Goal: Task Accomplishment & Management: Manage account settings

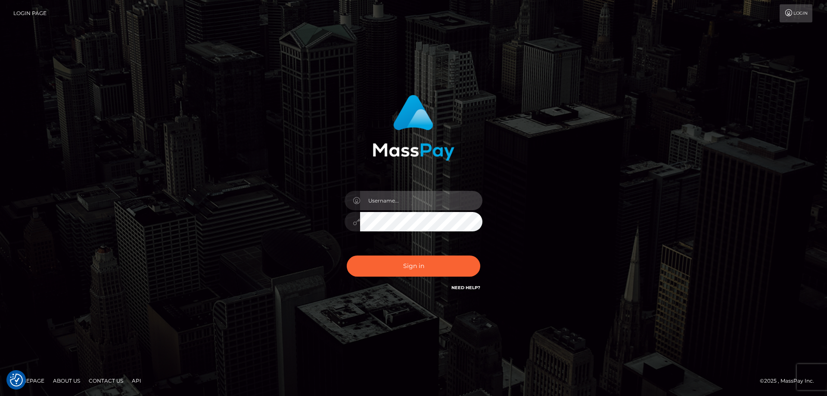
type input "Dan.Cirnat"
click at [480, 250] on div at bounding box center [403, 280] width 177 height 98
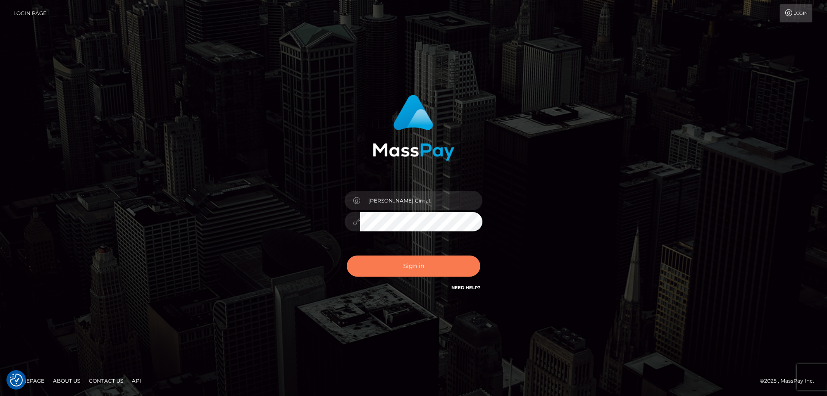
click at [414, 258] on button "Sign in" at bounding box center [414, 265] width 134 height 21
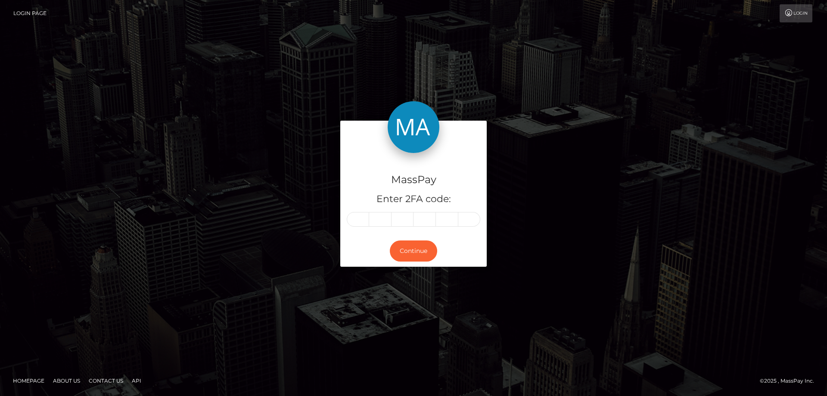
click at [362, 220] on input "text" at bounding box center [358, 219] width 22 height 15
type input "1"
type input "7"
type input "5"
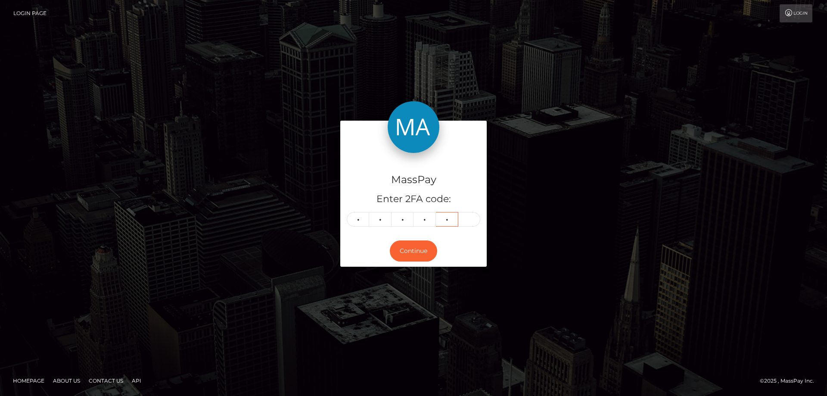
type input "7"
type input "5"
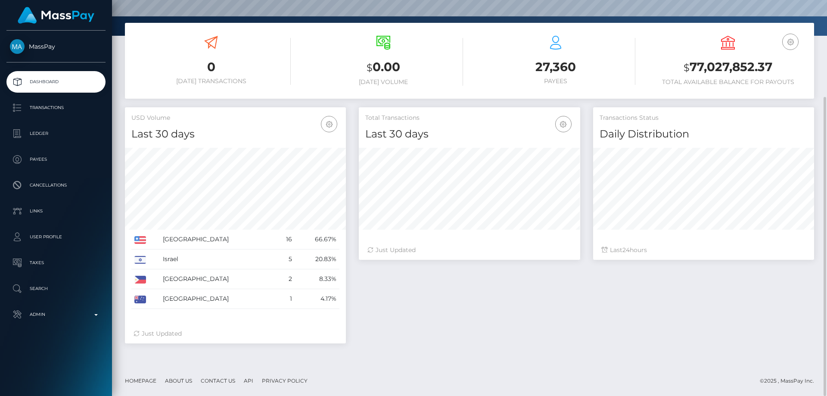
scroll to position [153, 221]
click at [628, 271] on div "Total Transactions Last 30 days Last 30 days Last 60 days Last 90 days 24" at bounding box center [586, 229] width 468 height 245
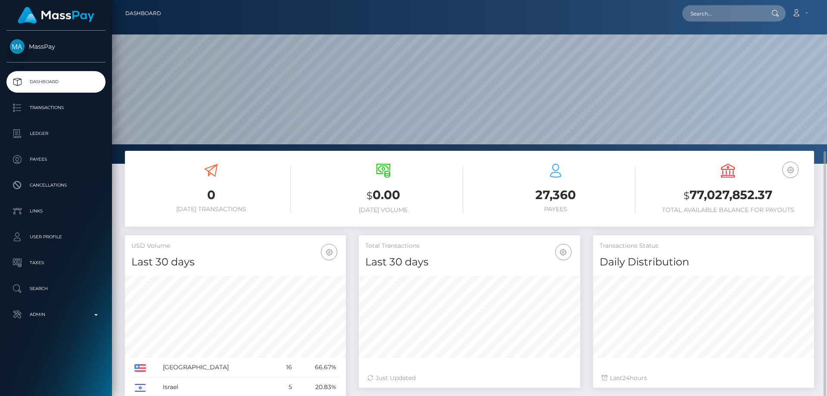
scroll to position [128, 0]
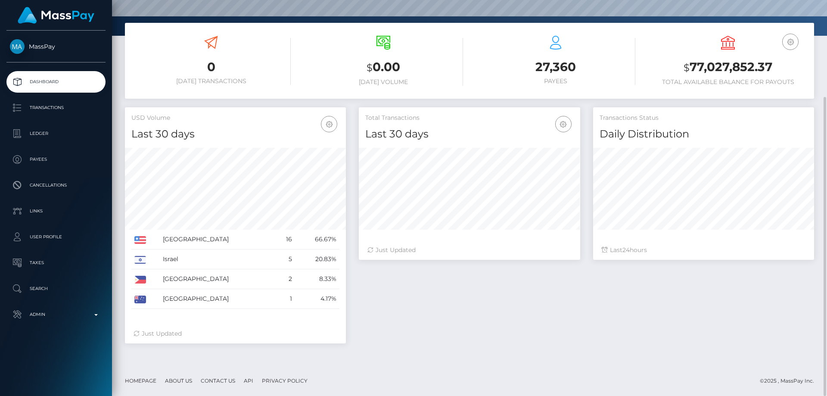
drag, startPoint x: 644, startPoint y: 334, endPoint x: 666, endPoint y: 242, distance: 94.8
click at [645, 334] on div "Total Transactions Last 30 days Last 30 days Last 60 days Last 90 days 24" at bounding box center [586, 229] width 468 height 245
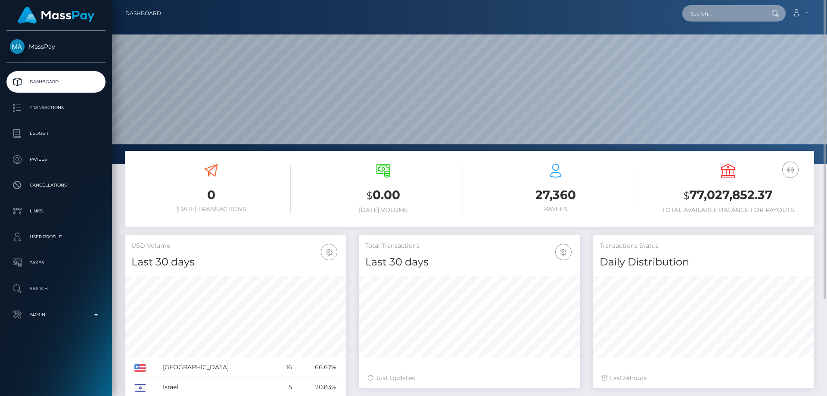
paste input "0fbf2e29-673f-11f0-b1fb-02a8c2768cb9"
type input "0fbf2e29-673f-11f0-b1fb-02a8c2768cb9"
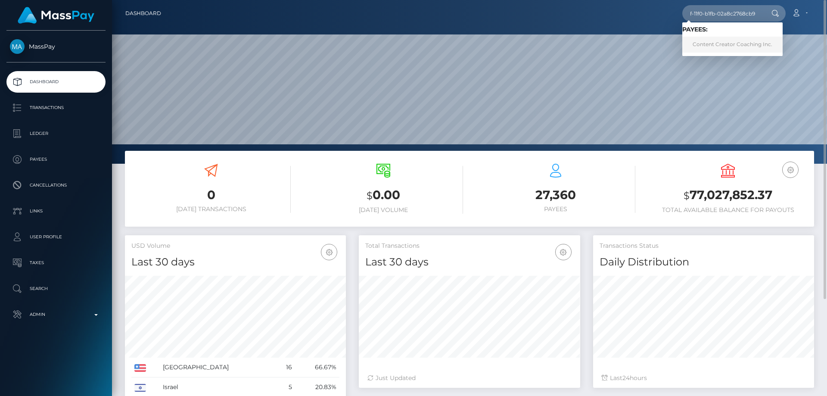
click at [725, 41] on link "Content Creator Coaching Inc." at bounding box center [732, 45] width 100 height 16
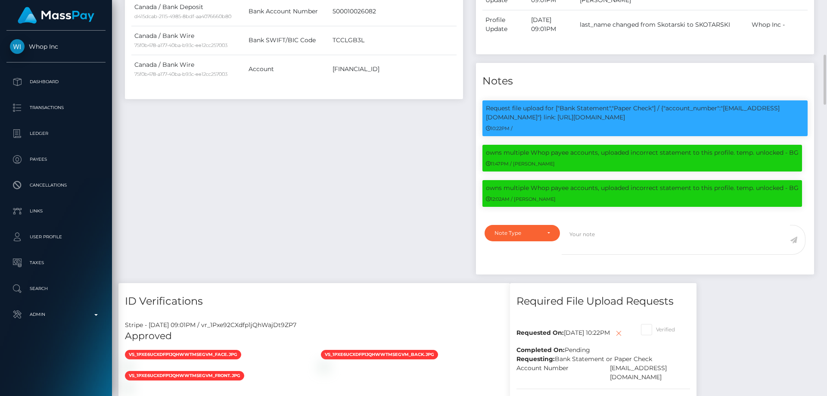
scroll to position [646, 0]
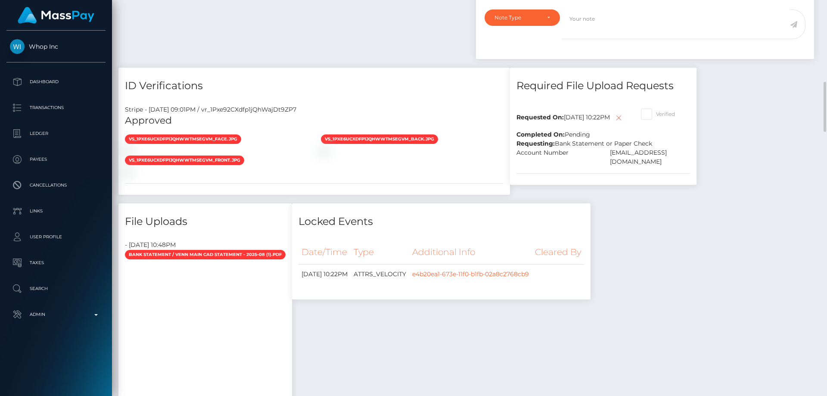
drag, startPoint x: 713, startPoint y: 113, endPoint x: 706, endPoint y: 114, distance: 6.5
click at [656, 113] on span at bounding box center [656, 114] width 0 height 6
click at [662, 113] on input "Verified" at bounding box center [659, 112] width 6 height 6
checkbox input "true"
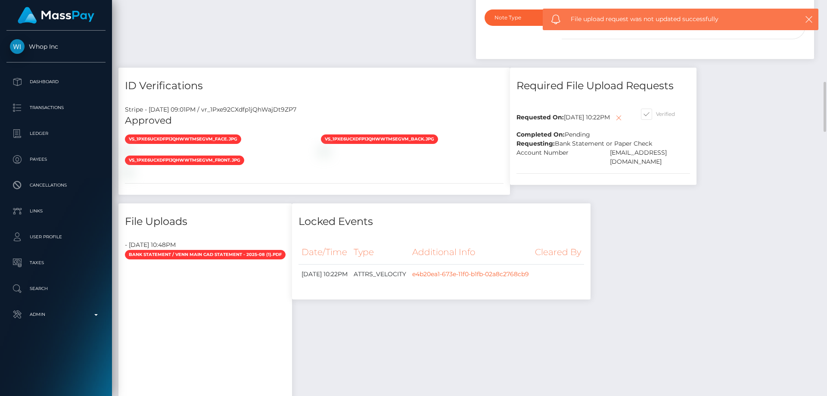
scroll to position [103, 221]
click at [614, 123] on icon at bounding box center [619, 117] width 10 height 11
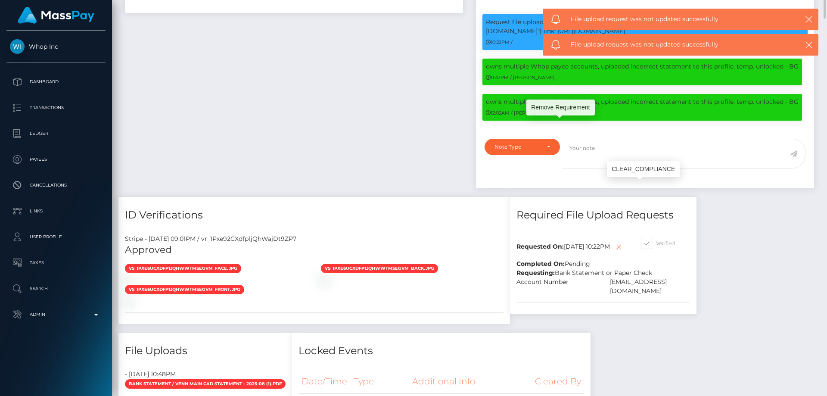
scroll to position [431, 0]
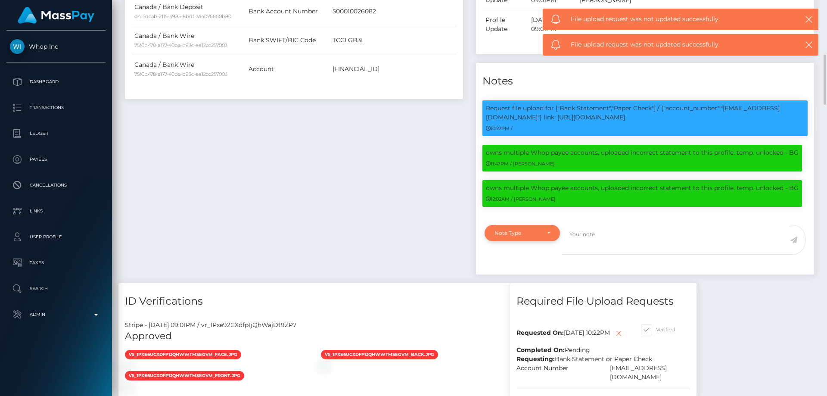
drag, startPoint x: 512, startPoint y: 233, endPoint x: 509, endPoint y: 242, distance: 9.7
click at [512, 234] on div "Note Type" at bounding box center [518, 233] width 46 height 7
drag, startPoint x: 523, startPoint y: 271, endPoint x: 548, endPoint y: 273, distance: 25.1
click at [523, 271] on span "Compliance" at bounding box center [510, 275] width 31 height 8
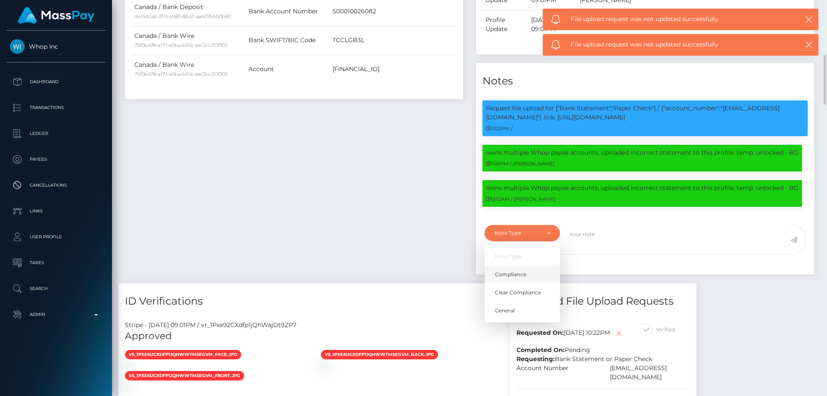
select select "COMPLIANCE"
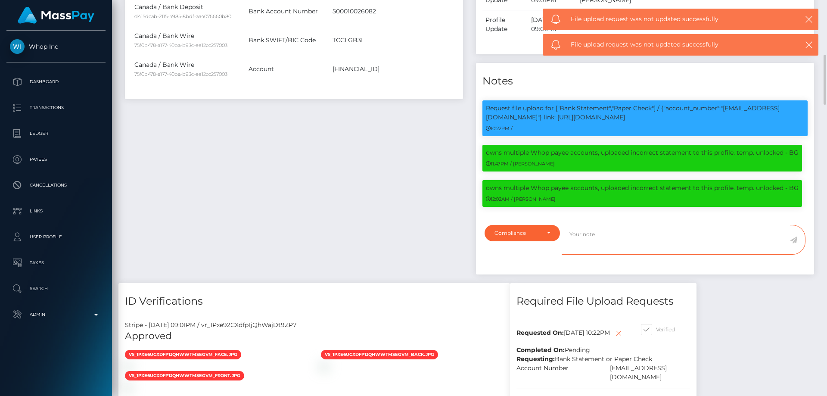
click at [606, 242] on textarea at bounding box center [676, 240] width 228 height 30
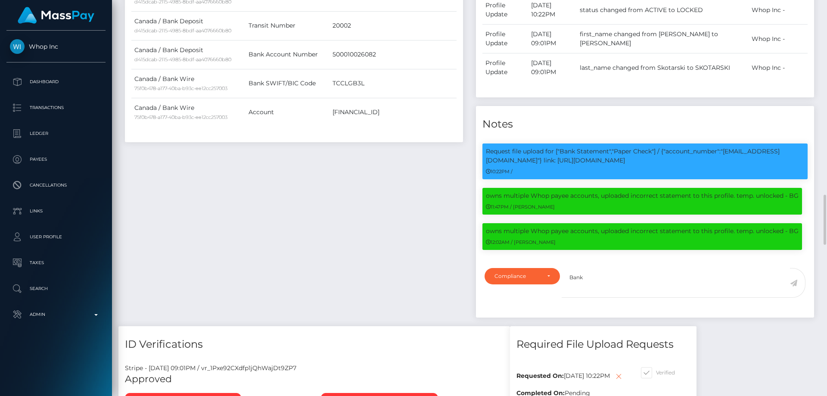
scroll to position [517, 0]
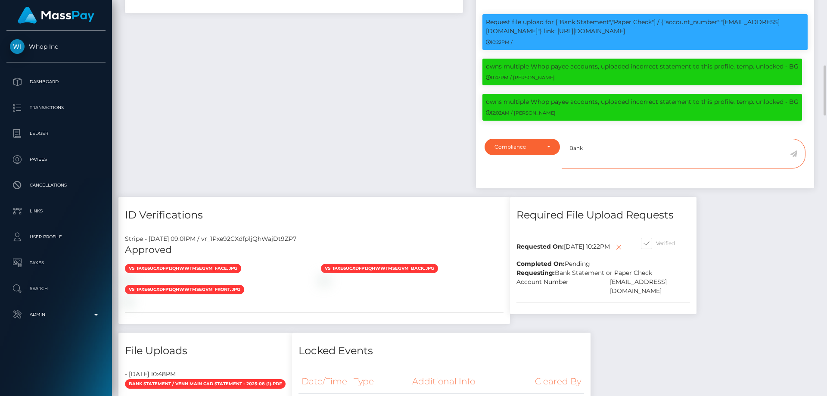
click at [608, 143] on textarea "Bank" at bounding box center [676, 154] width 228 height 30
type textarea "Bank statement provided."
click at [793, 152] on icon at bounding box center [793, 153] width 7 height 7
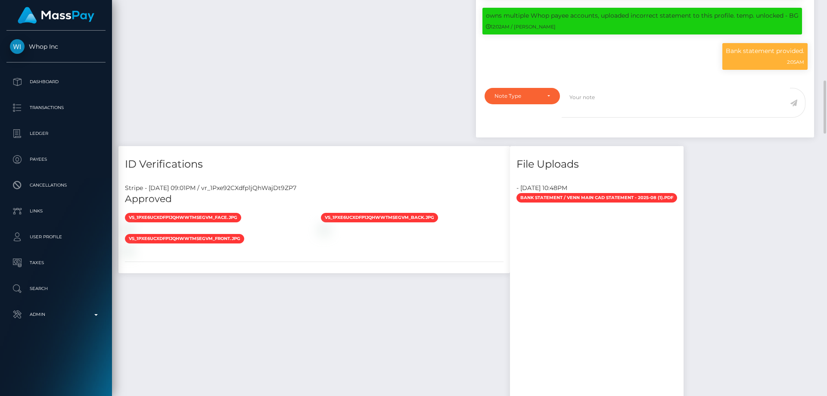
scroll to position [431, 0]
